Goal: Task Accomplishment & Management: Complete application form

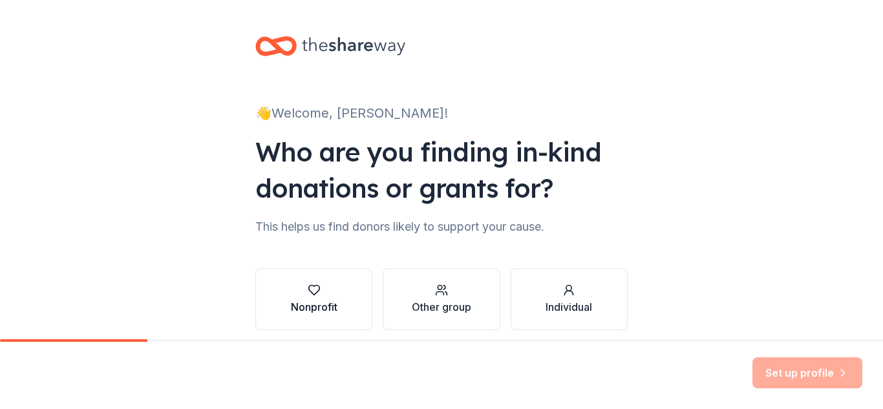
click at [311, 302] on div "Nonprofit" at bounding box center [314, 307] width 47 height 16
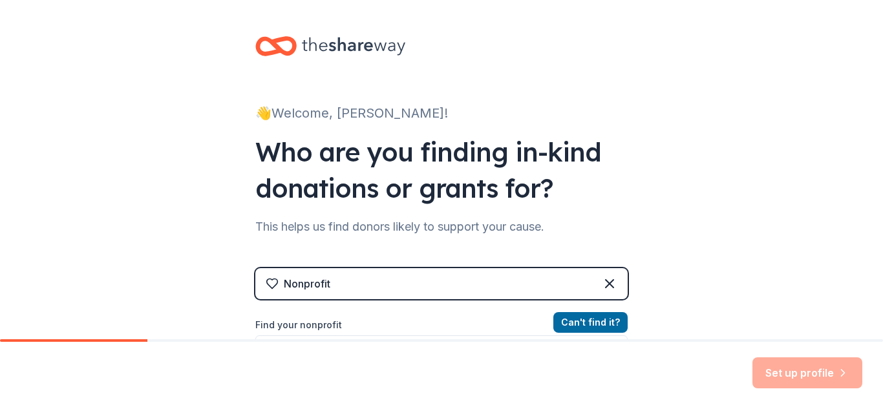
click at [382, 286] on div "Nonprofit" at bounding box center [441, 283] width 372 height 31
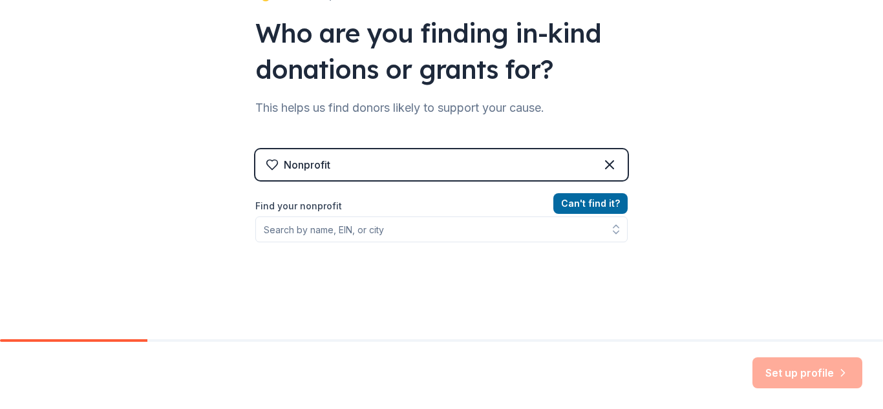
scroll to position [120, 0]
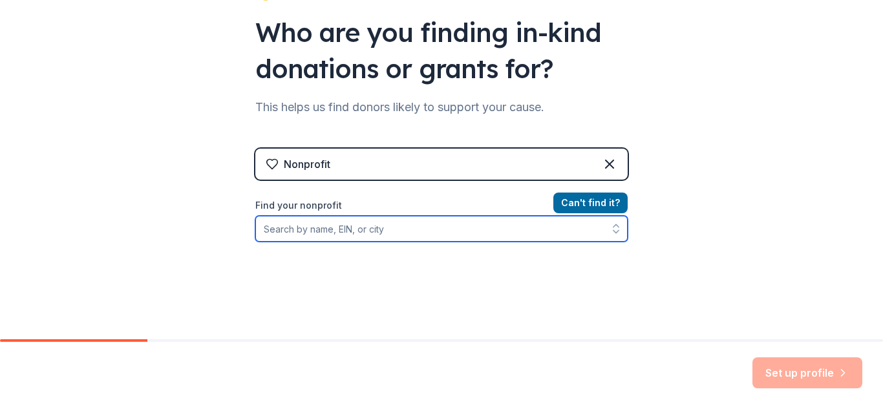
click at [362, 227] on input "Find your nonprofit" at bounding box center [441, 229] width 372 height 26
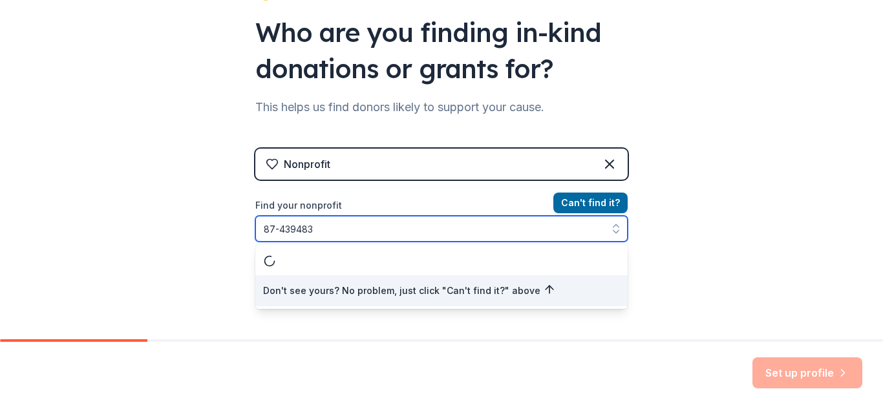
type input "87-4394833"
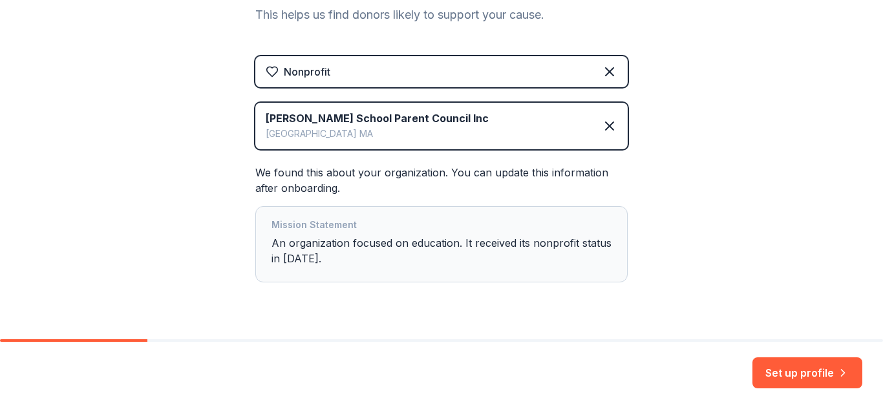
scroll to position [217, 0]
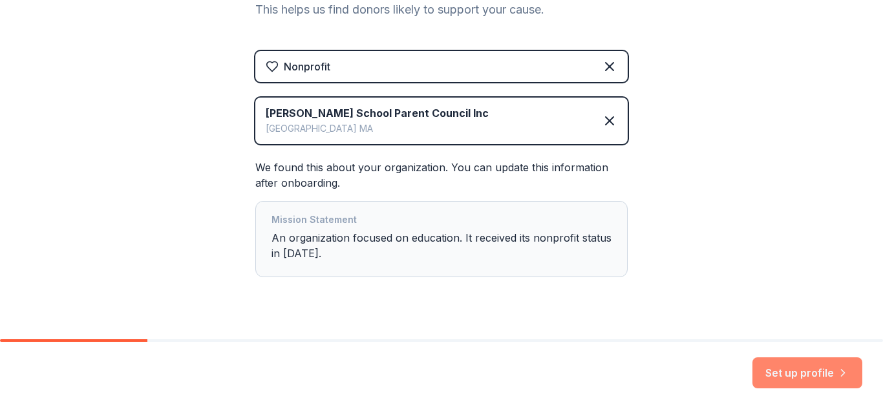
click at [776, 371] on button "Set up profile" at bounding box center [807, 372] width 110 height 31
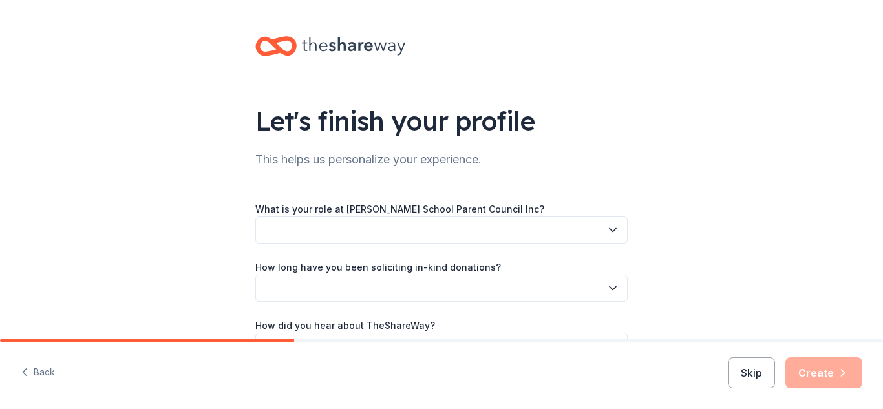
click at [609, 229] on icon "button" at bounding box center [612, 230] width 13 height 13
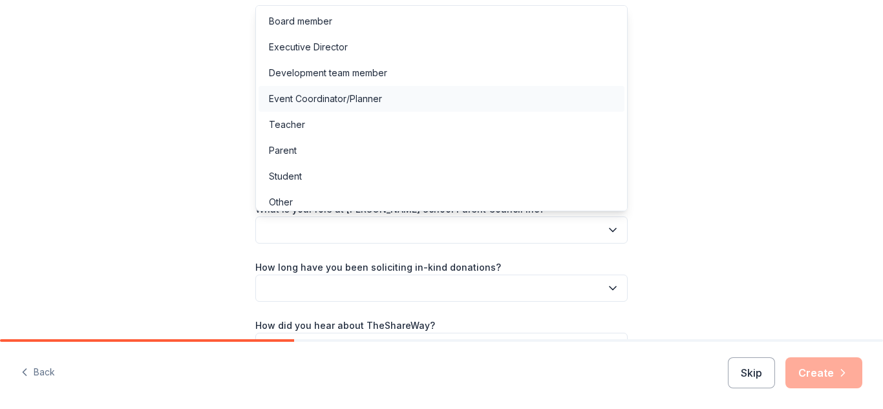
click at [275, 100] on div "Event Coordinator/Planner" at bounding box center [325, 99] width 113 height 16
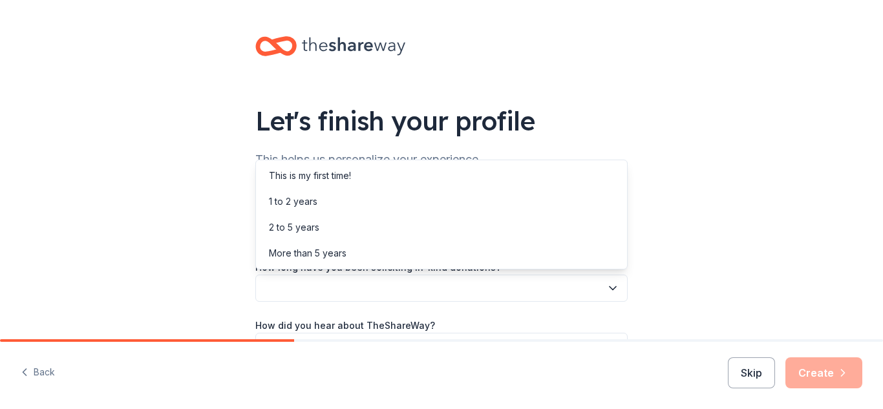
click at [321, 293] on button "button" at bounding box center [441, 288] width 372 height 27
click at [310, 178] on div "This is my first time!" at bounding box center [310, 176] width 82 height 16
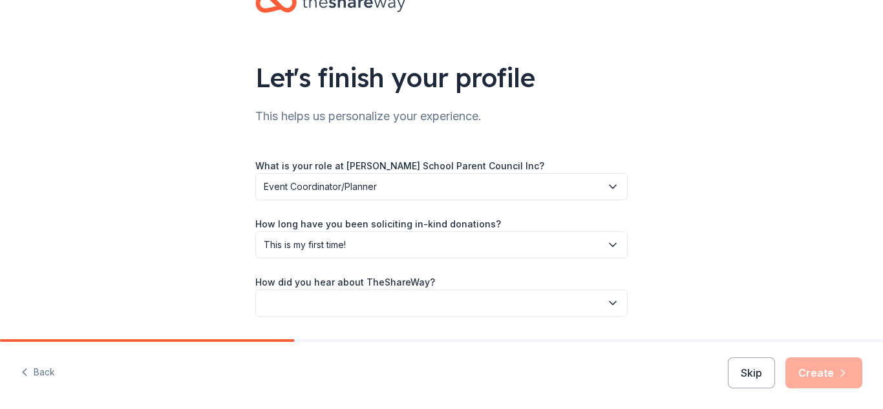
scroll to position [83, 0]
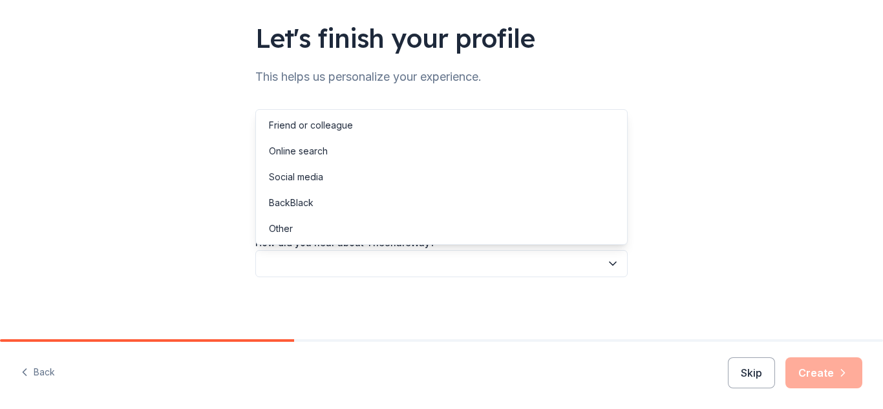
click at [295, 257] on button "button" at bounding box center [441, 263] width 372 height 27
click at [293, 154] on div "Online search" at bounding box center [298, 151] width 59 height 16
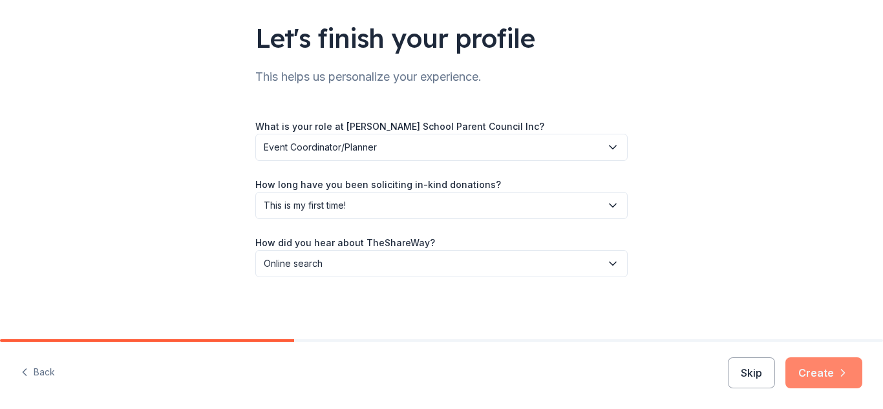
click at [830, 371] on button "Create" at bounding box center [823, 372] width 77 height 31
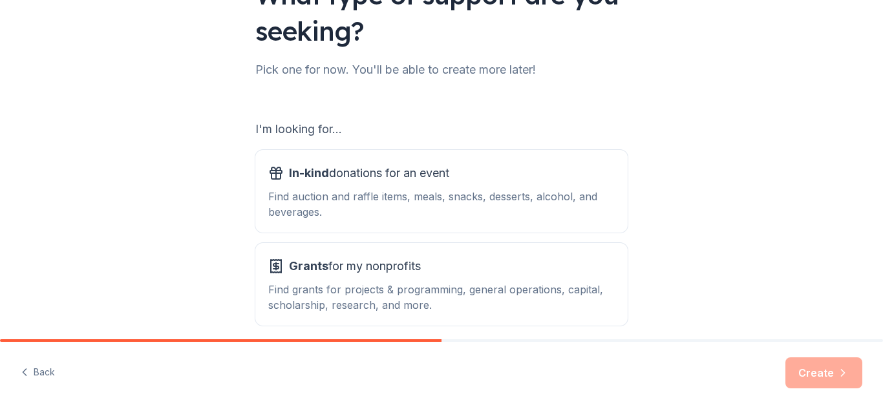
scroll to position [182, 0]
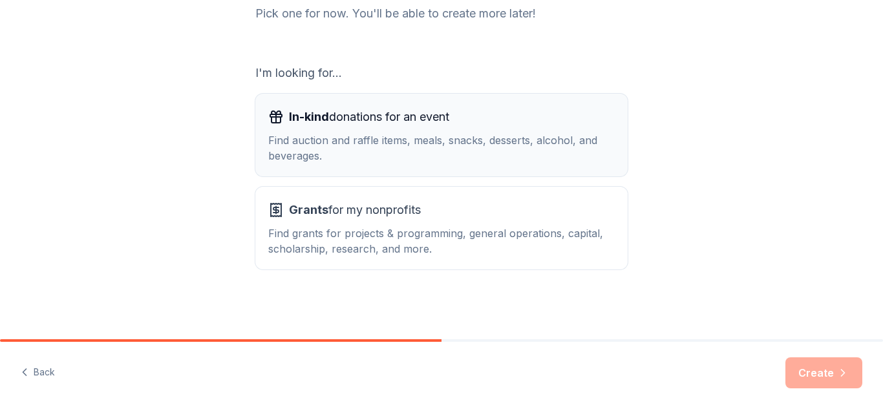
click at [368, 121] on span "In-kind donations for an event" at bounding box center [369, 117] width 160 height 21
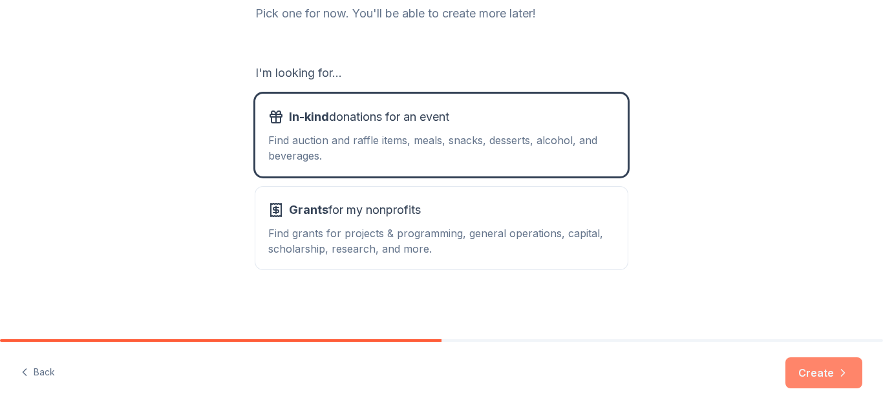
click at [812, 362] on button "Create" at bounding box center [823, 372] width 77 height 31
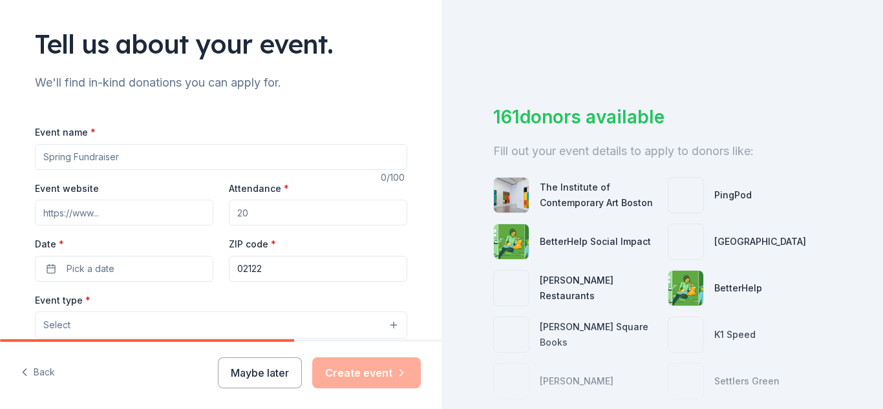
scroll to position [79, 0]
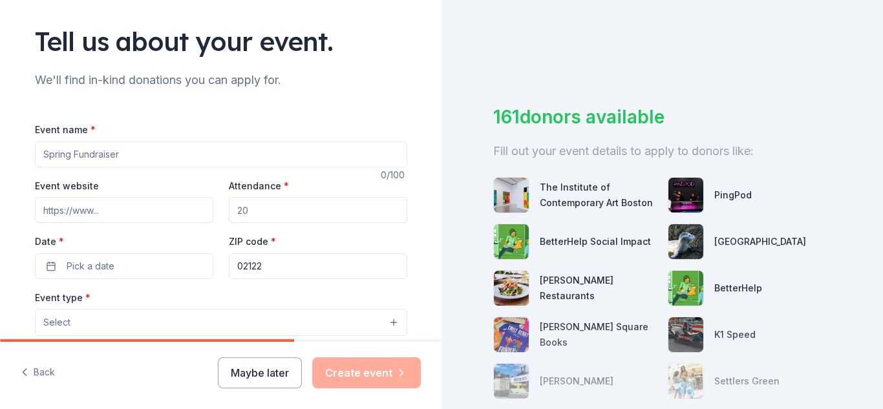
click at [147, 149] on input "Event name *" at bounding box center [221, 155] width 372 height 26
type input "Trunk or Treat"
type input "1"
type input "2"
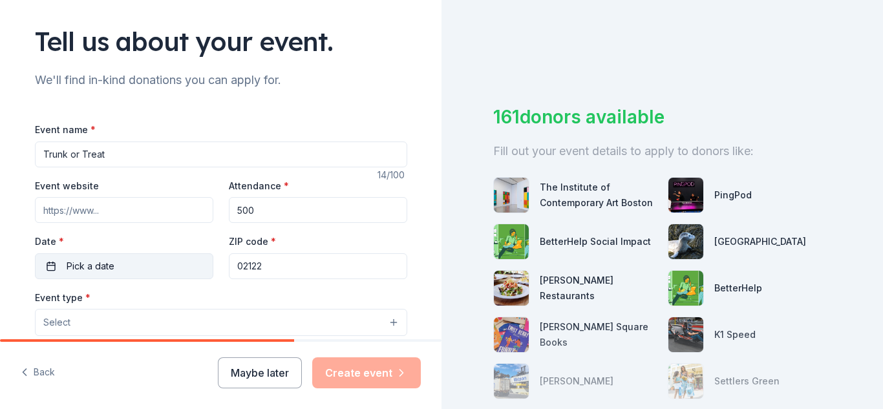
type input "500"
click at [81, 263] on span "Pick a date" at bounding box center [91, 266] width 48 height 16
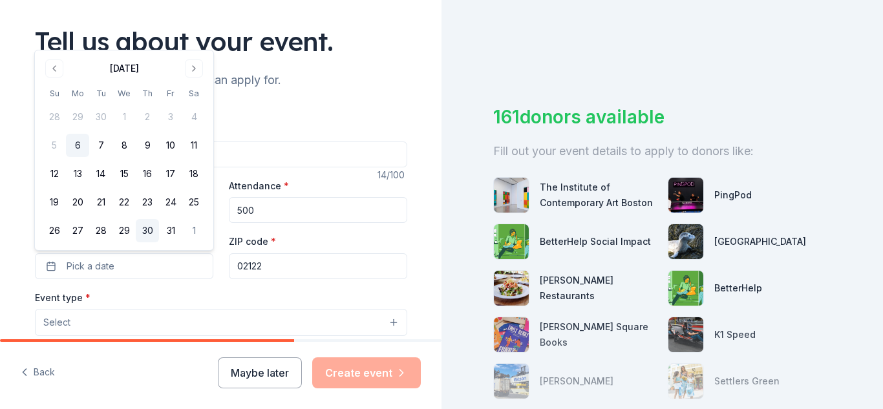
click at [147, 235] on button "30" at bounding box center [147, 230] width 23 height 23
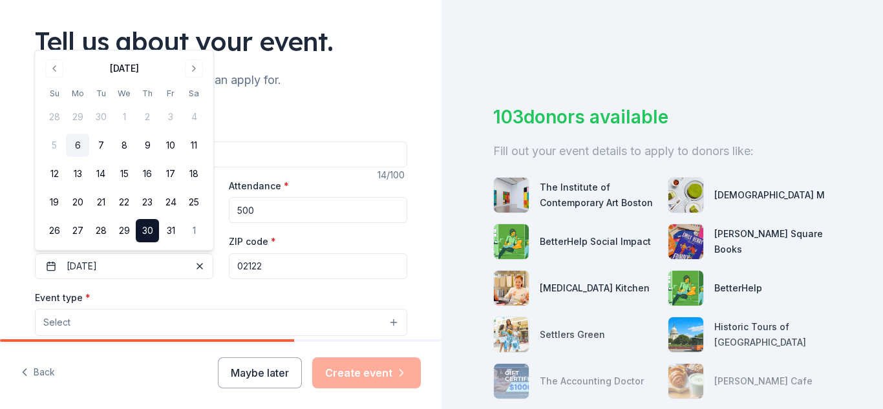
click at [282, 262] on input "02122" at bounding box center [318, 266] width 178 height 26
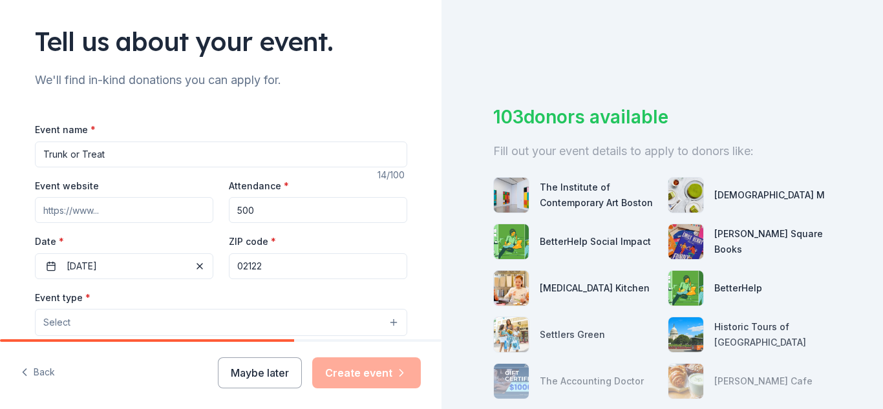
click at [143, 295] on div "Event type * Select" at bounding box center [221, 312] width 372 height 47
click at [121, 322] on button "Select" at bounding box center [221, 322] width 372 height 27
click at [91, 324] on button "Select" at bounding box center [221, 322] width 372 height 27
click at [392, 322] on button "Select" at bounding box center [221, 322] width 372 height 27
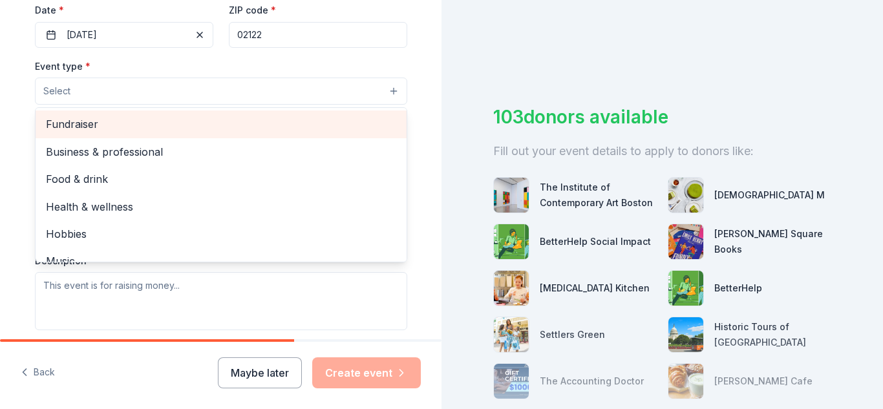
scroll to position [1, 0]
click at [89, 127] on span "Fundraiser" at bounding box center [221, 123] width 350 height 17
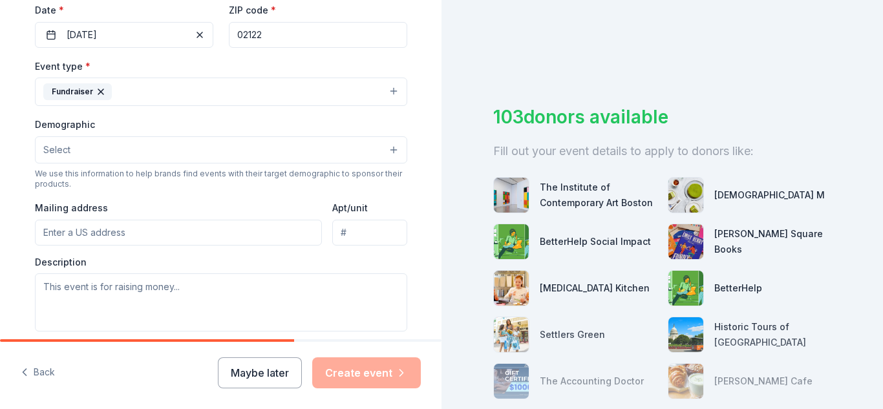
click at [235, 89] on button "Fundraiser" at bounding box center [221, 92] width 372 height 28
click at [152, 147] on button "Select" at bounding box center [221, 149] width 372 height 27
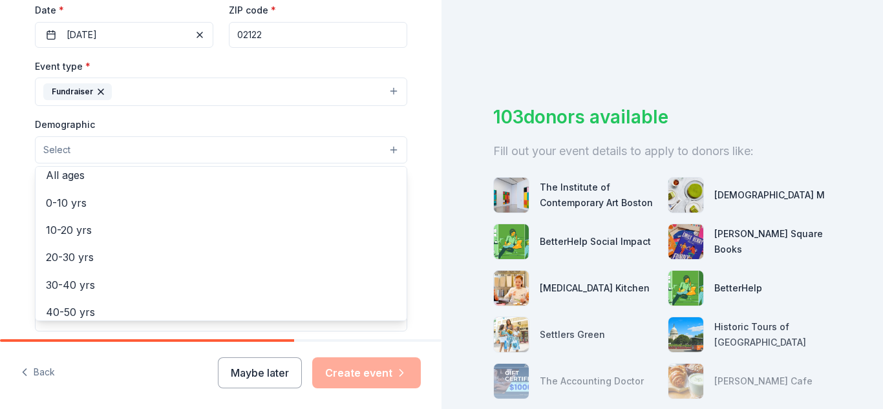
scroll to position [91, 0]
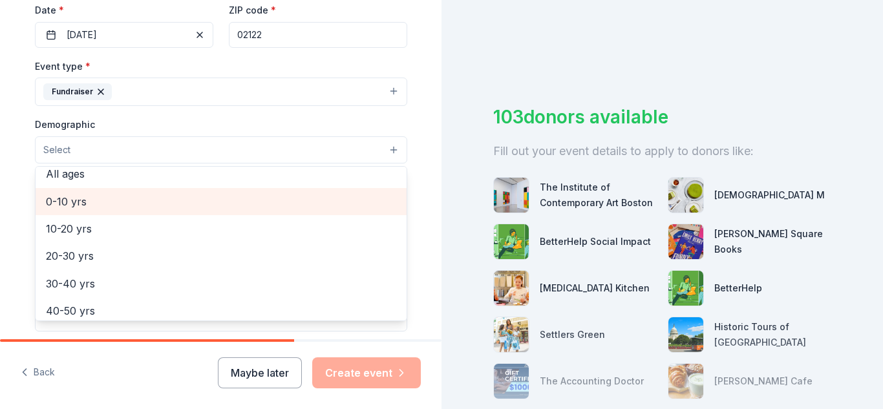
click at [56, 208] on span "0-10 yrs" at bounding box center [221, 201] width 350 height 17
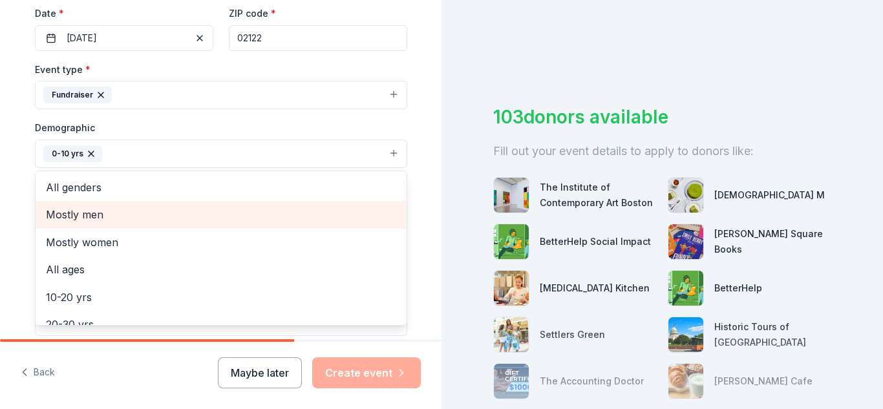
scroll to position [308, 0]
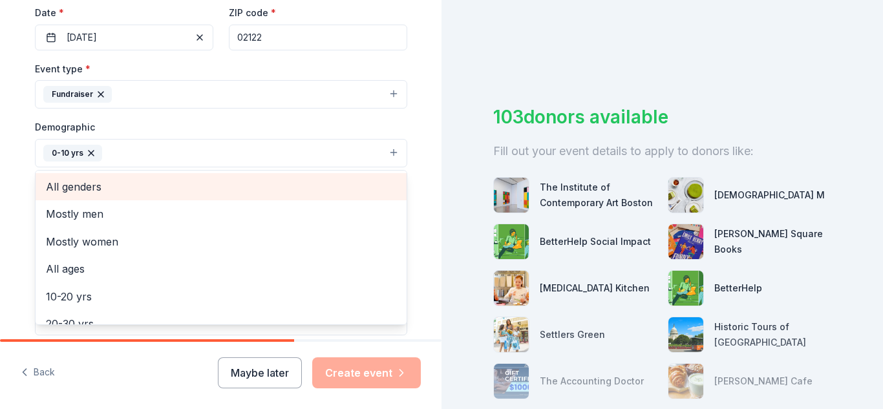
click at [60, 185] on span "All genders" at bounding box center [221, 186] width 350 height 17
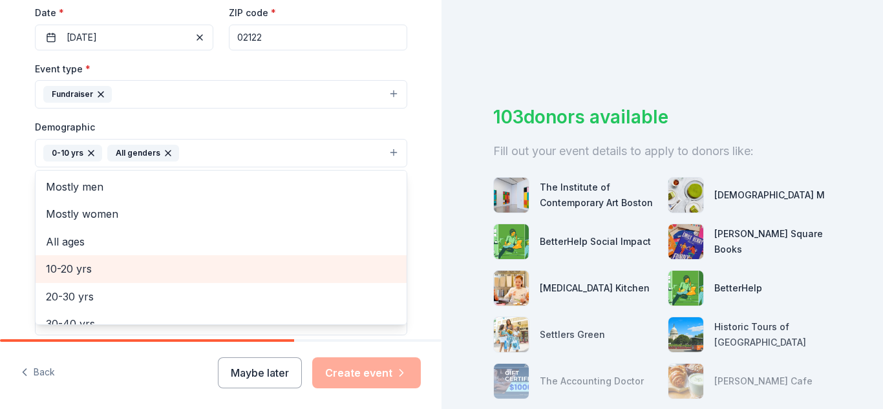
click at [61, 272] on span "10-20 yrs" at bounding box center [221, 268] width 350 height 17
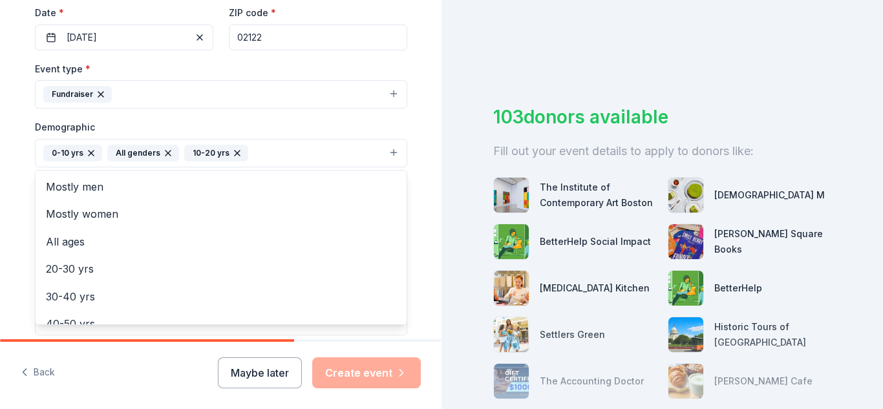
click at [23, 189] on div "Tell us about your event. We'll find in-kind donations you can apply for. Event…" at bounding box center [221, 123] width 414 height 863
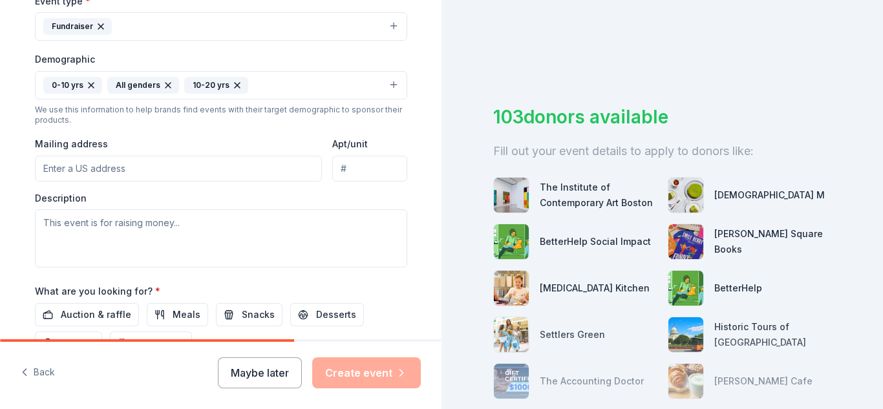
scroll to position [378, 0]
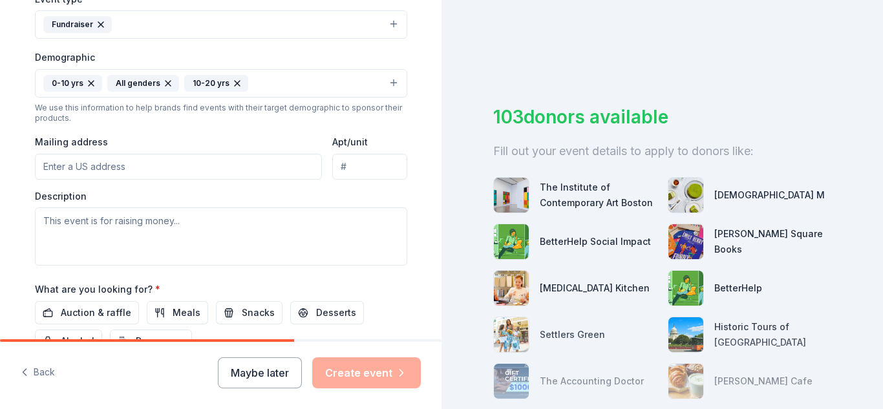
click at [87, 162] on input "Mailing address" at bounding box center [179, 167] width 288 height 26
type input "1 Worrell Street, Boston, MA, 02122"
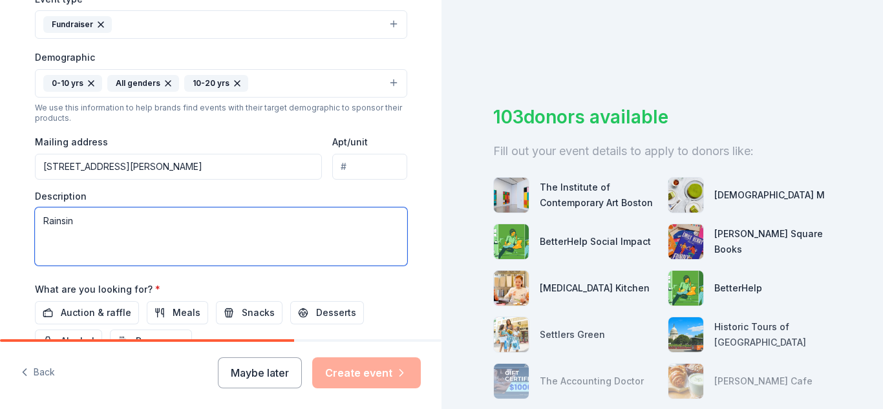
type textarea "Rainsing"
type textarea "R"
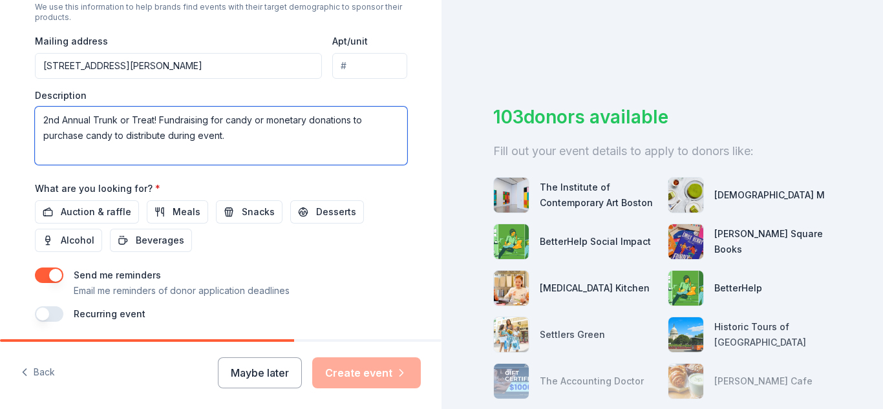
scroll to position [481, 0]
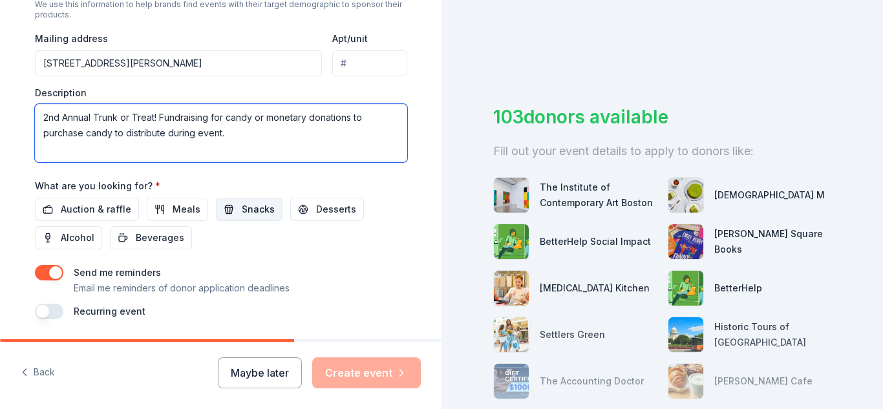
type textarea "2nd Annual Trunk or Treat! Fundraising for candy or monetary donations to purch…"
click at [242, 209] on span "Snacks" at bounding box center [258, 210] width 33 height 16
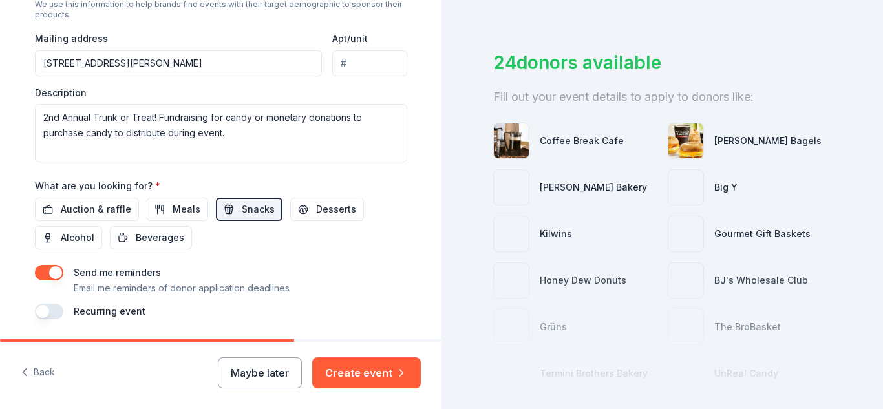
scroll to position [135, 0]
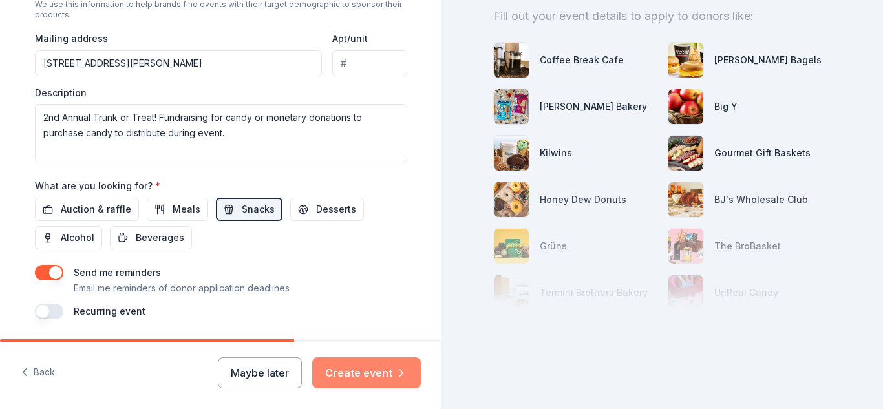
click at [369, 367] on button "Create event" at bounding box center [366, 372] width 109 height 31
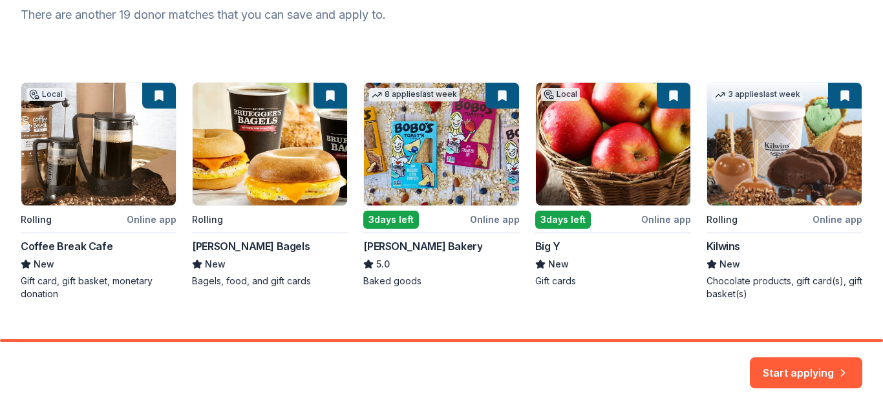
scroll to position [184, 0]
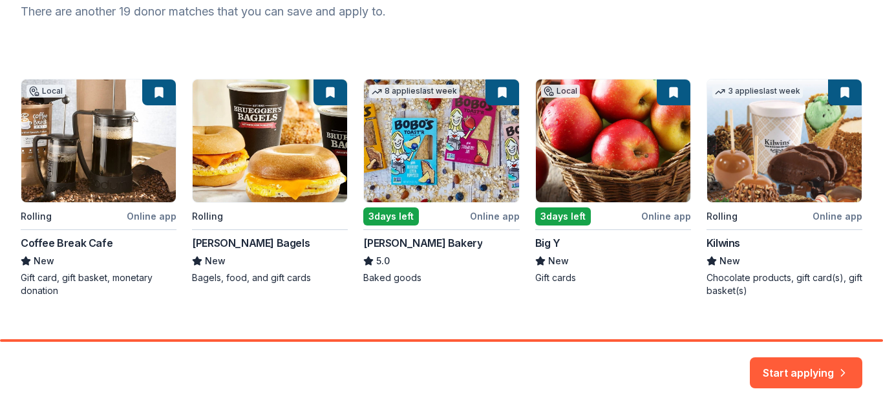
click at [593, 149] on div "Local Rolling Online app Coffee Break Cafe New Gift card, gift basket, monetary…" at bounding box center [441, 188] width 841 height 218
click at [772, 365] on button "Start applying" at bounding box center [806, 365] width 112 height 31
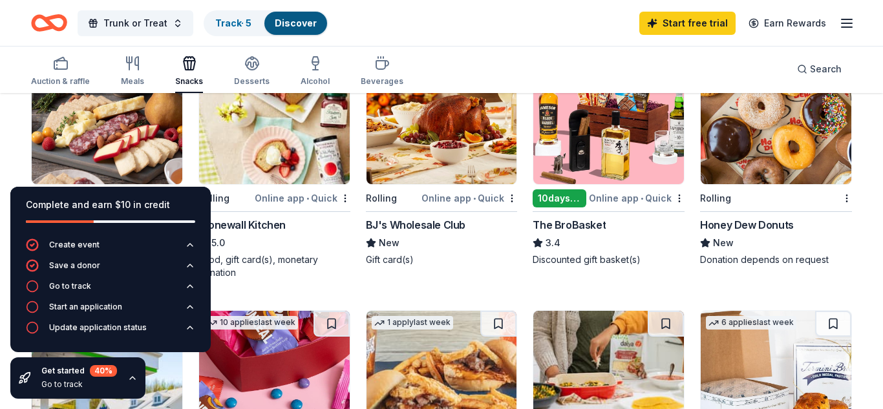
scroll to position [429, 0]
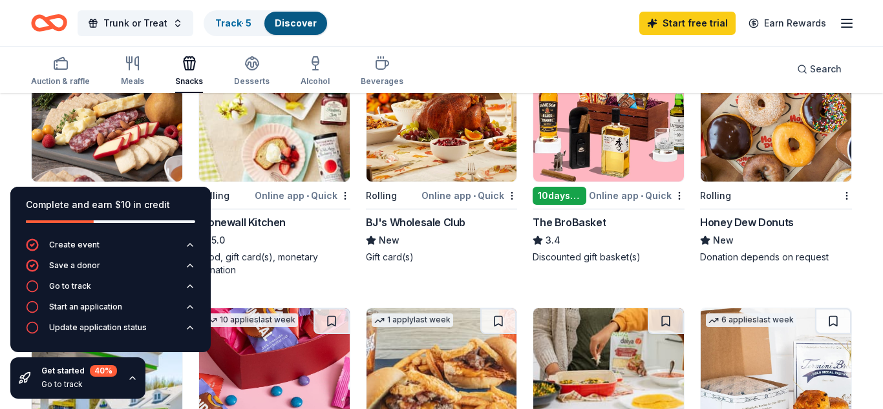
click at [425, 111] on img at bounding box center [441, 120] width 151 height 123
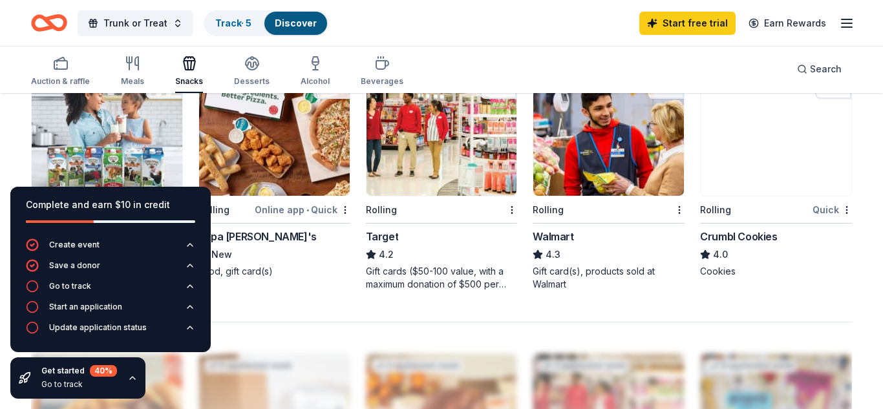
scroll to position [910, 0]
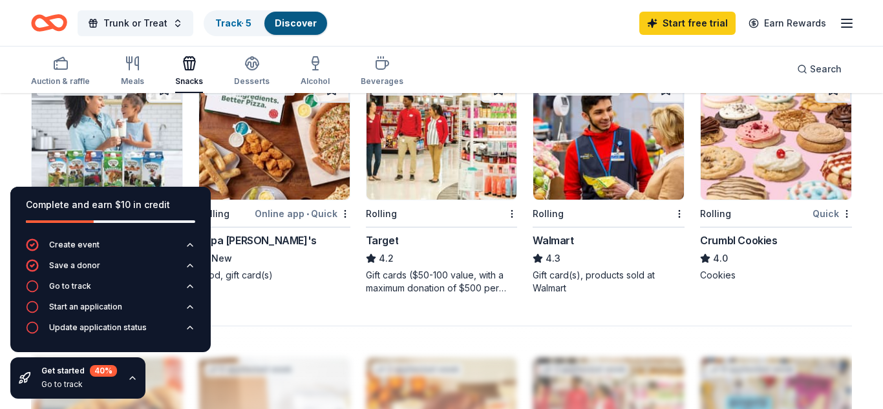
click at [481, 149] on img at bounding box center [441, 138] width 151 height 123
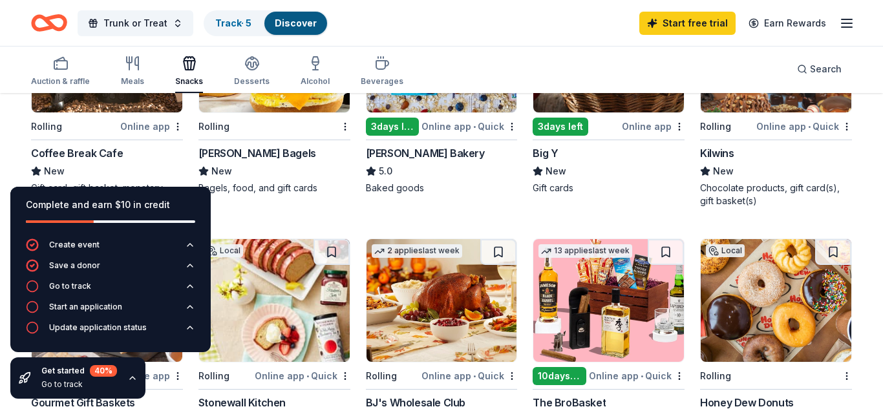
scroll to position [251, 0]
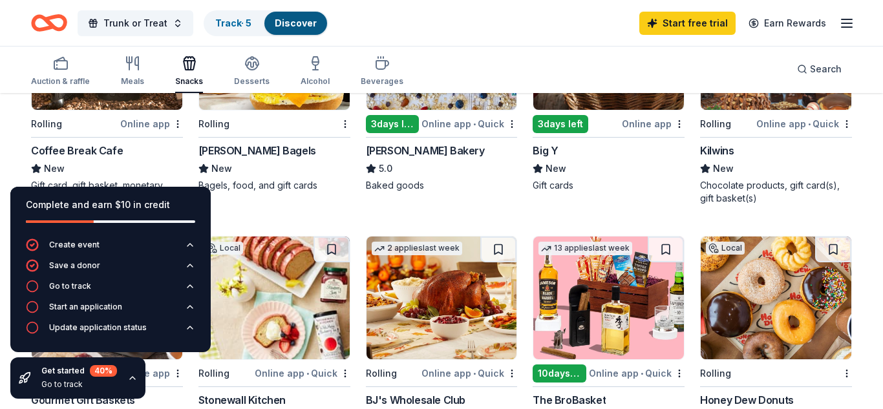
click at [130, 379] on icon "button" at bounding box center [132, 378] width 10 height 10
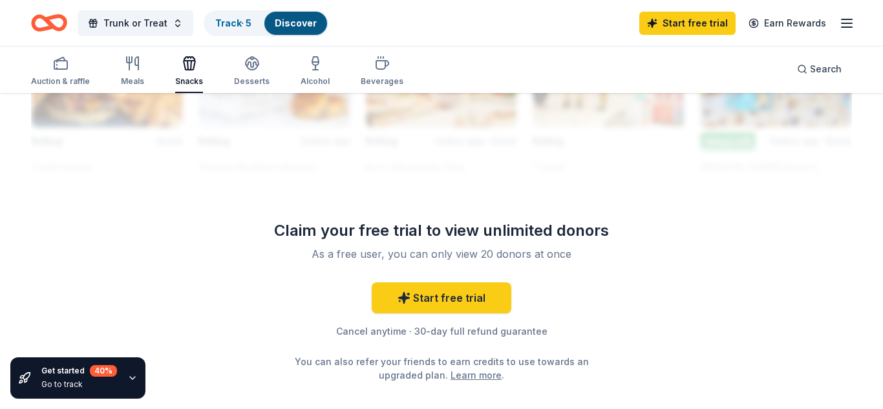
scroll to position [1267, 0]
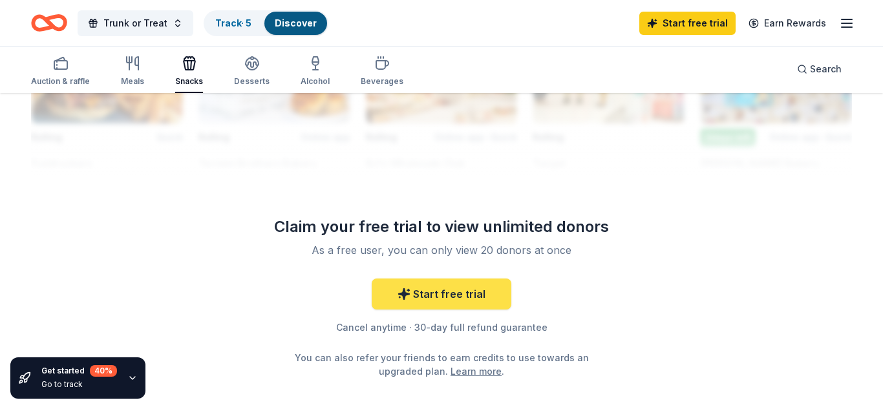
click at [439, 288] on link "Start free trial" at bounding box center [442, 293] width 140 height 31
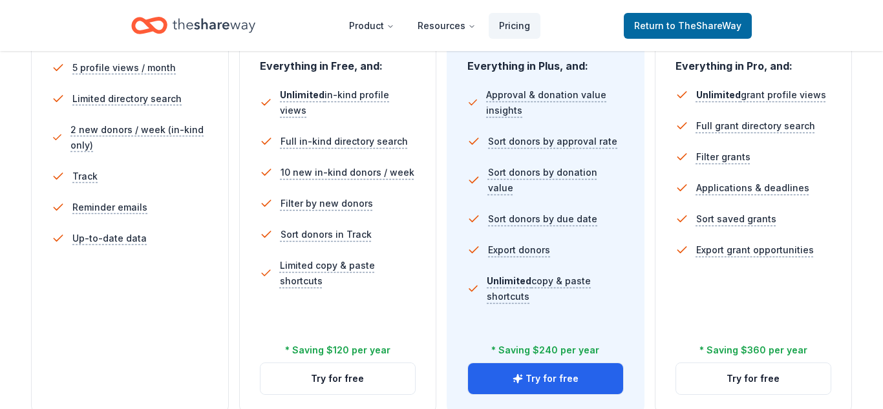
scroll to position [395, 0]
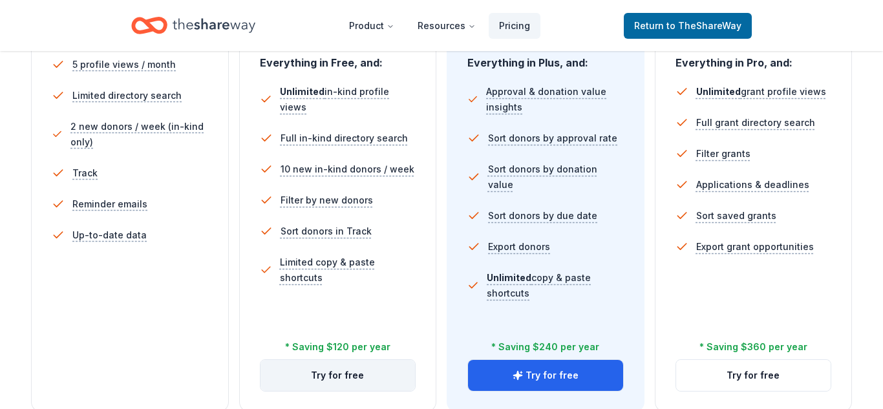
click at [324, 378] on button "Try for free" at bounding box center [337, 375] width 155 height 31
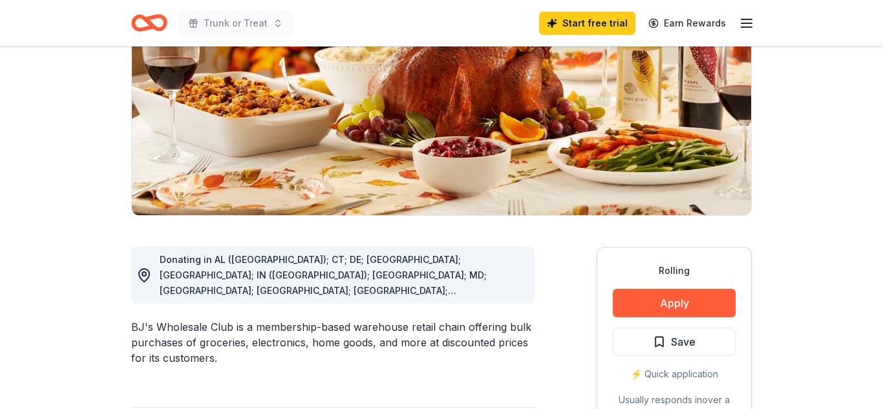
scroll to position [180, 0]
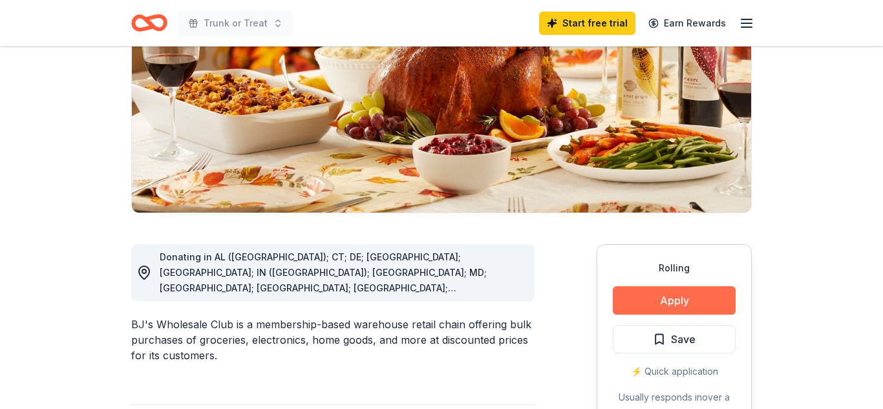
click at [663, 295] on button "Apply" at bounding box center [674, 300] width 123 height 28
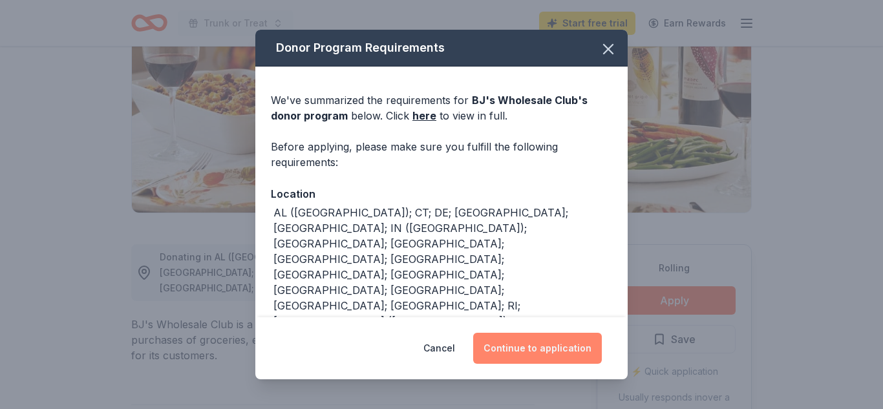
click at [509, 346] on button "Continue to application" at bounding box center [537, 348] width 129 height 31
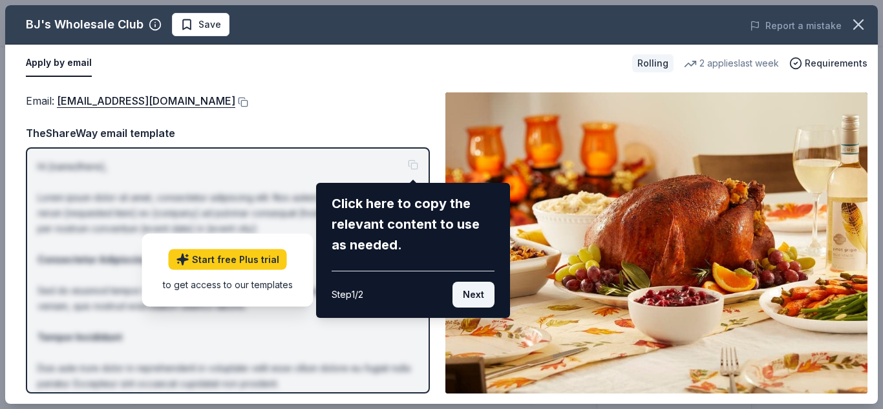
click at [478, 295] on button "Next" at bounding box center [473, 295] width 42 height 26
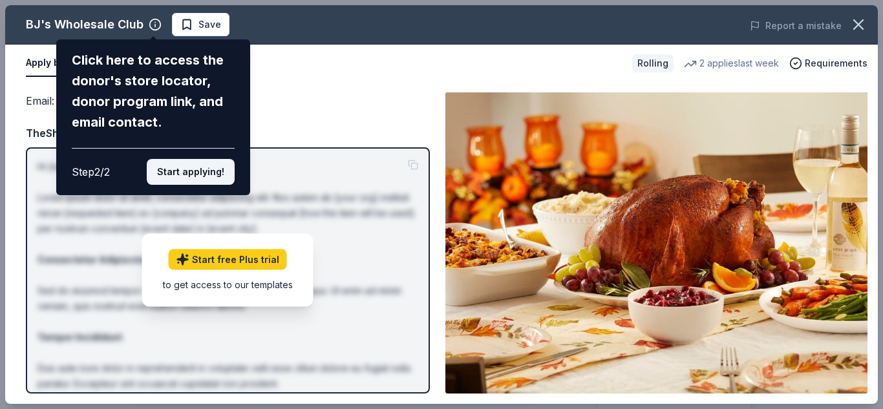
click at [174, 173] on button "Start applying!" at bounding box center [191, 172] width 88 height 26
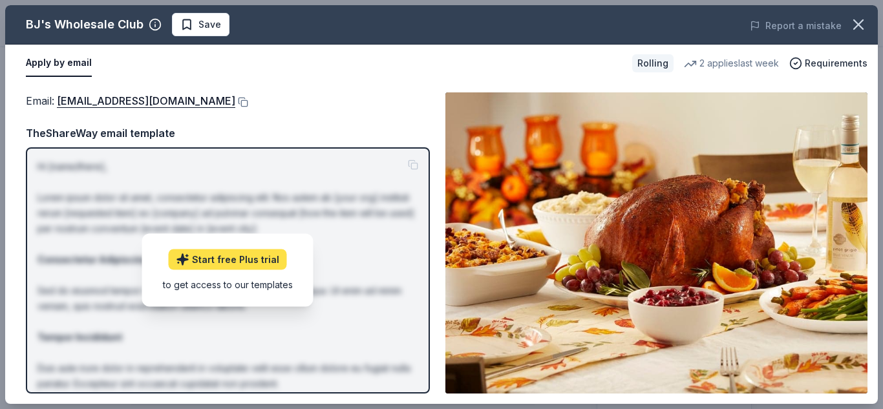
click at [189, 260] on icon at bounding box center [183, 260] width 11 height 11
click at [208, 319] on p "Hi [name/there], Lorem ipsum dolor sit amet, consectetur adipiscing elit. Nos a…" at bounding box center [227, 353] width 381 height 388
click at [52, 64] on button "Apply by email" at bounding box center [59, 63] width 66 height 27
click at [226, 255] on link "Start free Plus trial" at bounding box center [228, 259] width 118 height 21
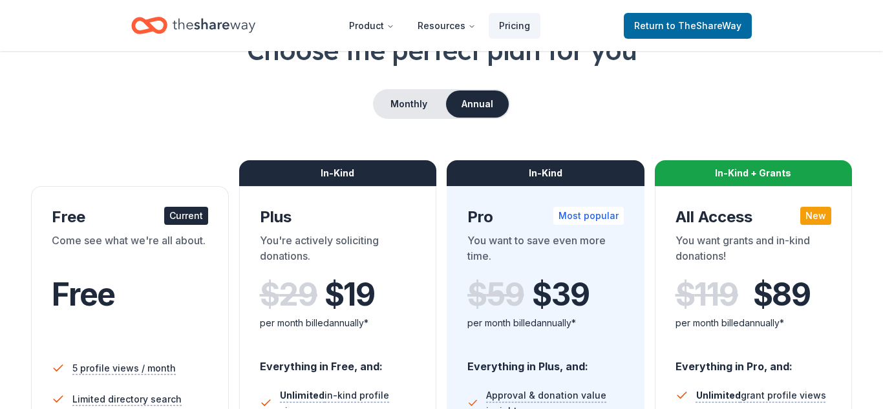
scroll to position [92, 0]
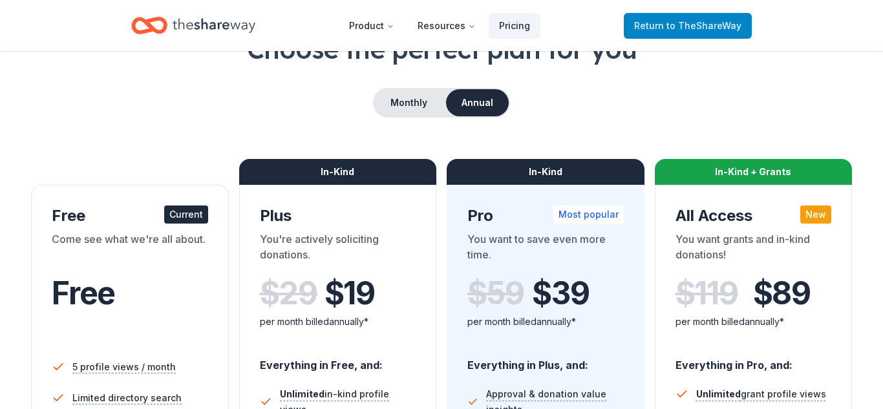
click at [664, 29] on span "Return to TheShareWay" at bounding box center [687, 26] width 107 height 16
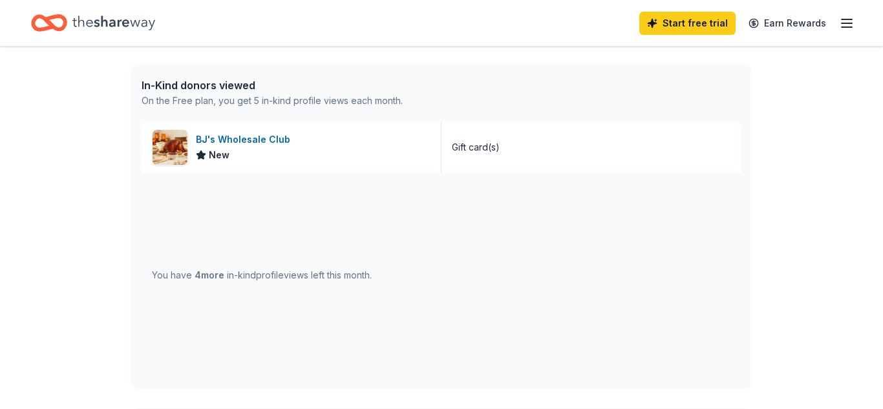
scroll to position [324, 0]
click at [525, 147] on div "Gift card(s)" at bounding box center [591, 147] width 300 height 52
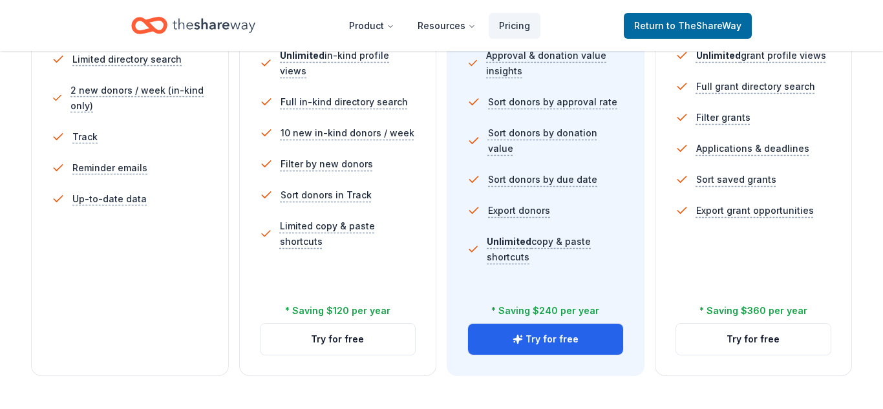
scroll to position [432, 0]
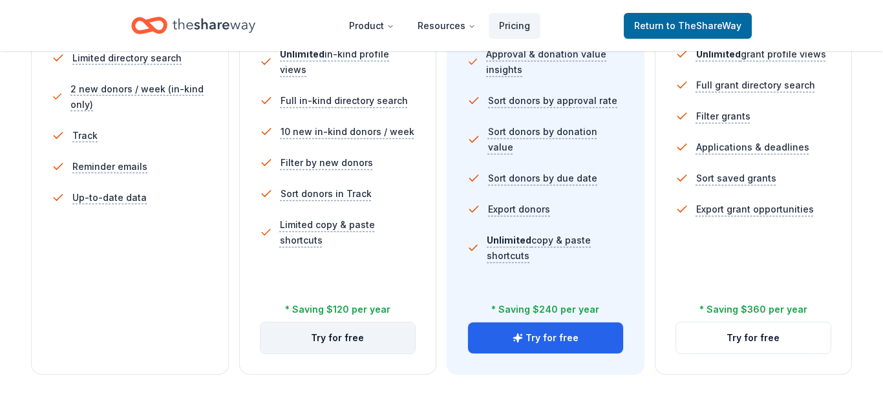
click at [317, 339] on button "Try for free" at bounding box center [337, 337] width 155 height 31
